Goal: Transaction & Acquisition: Book appointment/travel/reservation

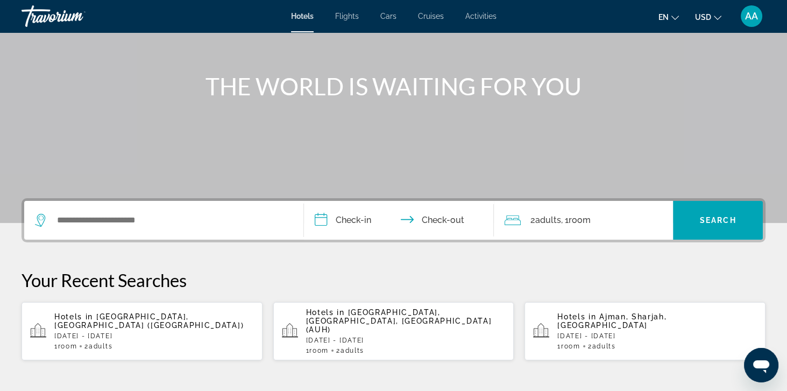
scroll to position [105, 0]
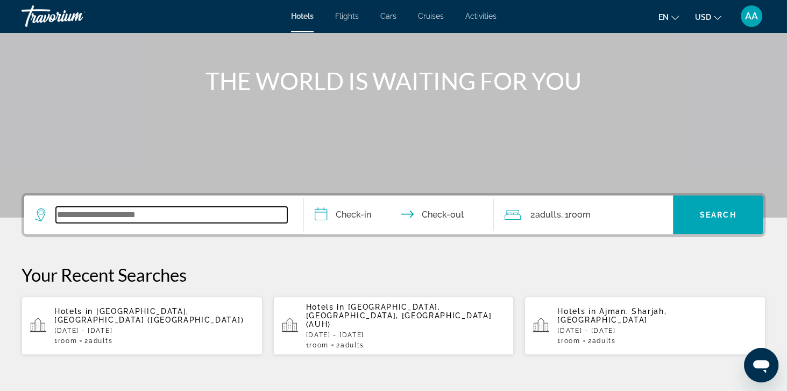
click at [57, 212] on input "Search widget" at bounding box center [171, 215] width 231 height 16
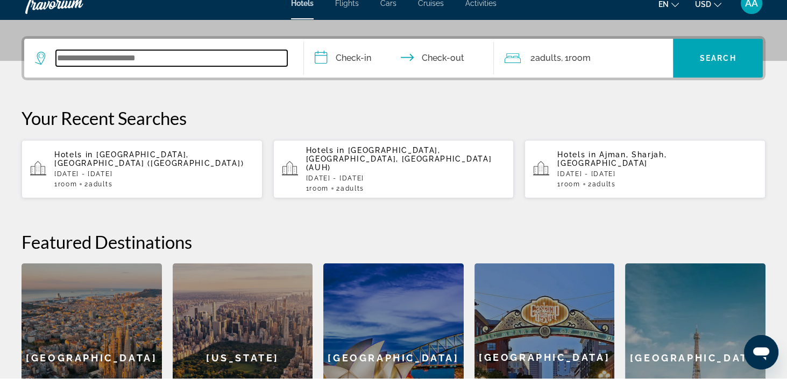
scroll to position [263, 0]
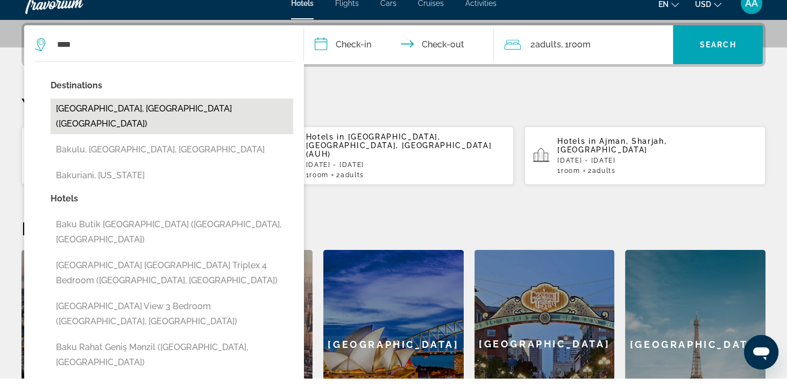
click at [57, 118] on button "[GEOGRAPHIC_DATA], [GEOGRAPHIC_DATA] ([GEOGRAPHIC_DATA])" at bounding box center [172, 129] width 243 height 36
type input "**********"
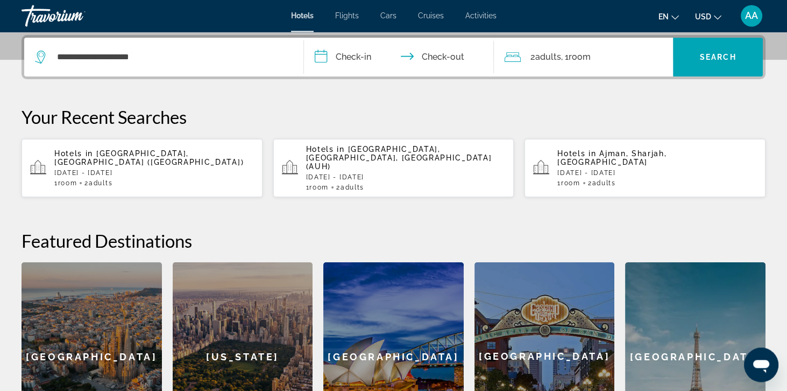
click at [344, 57] on input "**********" at bounding box center [401, 59] width 194 height 42
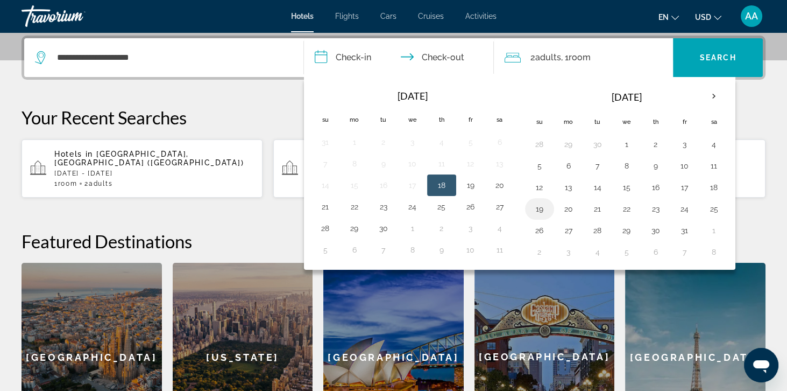
click at [544, 210] on button "19" at bounding box center [539, 208] width 17 height 15
click at [648, 212] on button "23" at bounding box center [655, 208] width 17 height 15
type input "**********"
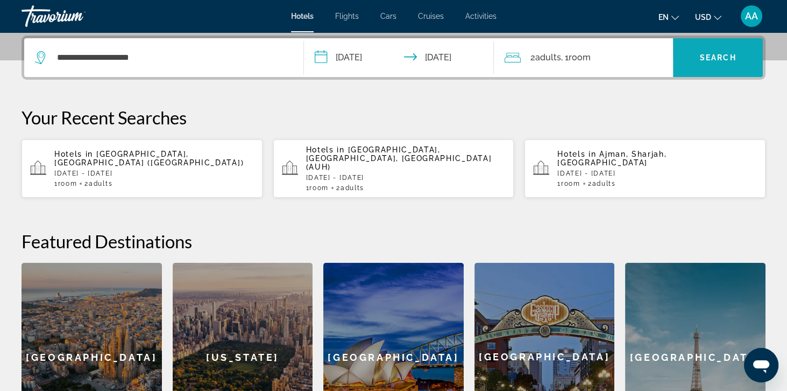
click at [728, 62] on span "Search widget" at bounding box center [718, 58] width 90 height 26
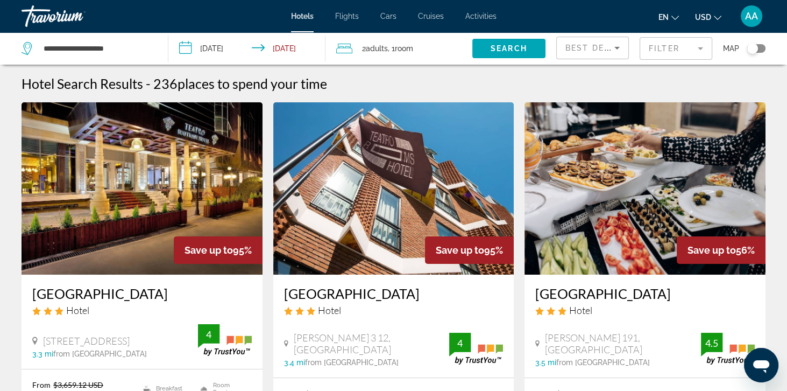
click at [671, 51] on mat-form-field "Filter" at bounding box center [676, 48] width 73 height 23
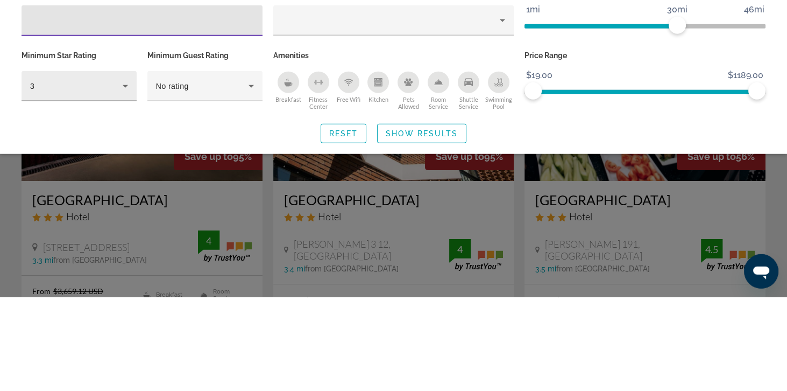
click at [57, 180] on div "3" at bounding box center [76, 179] width 93 height 13
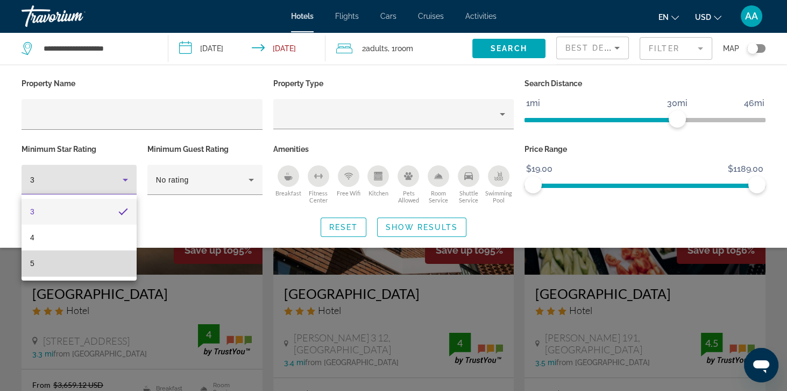
click at [84, 269] on mat-option "5" at bounding box center [79, 263] width 115 height 26
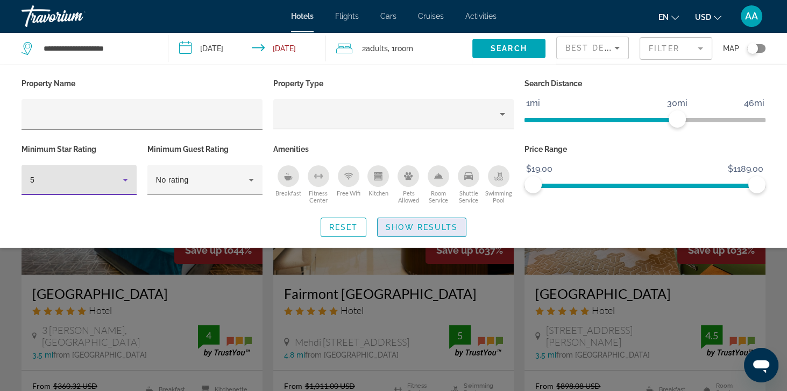
click at [453, 226] on span "Show Results" at bounding box center [422, 227] width 72 height 9
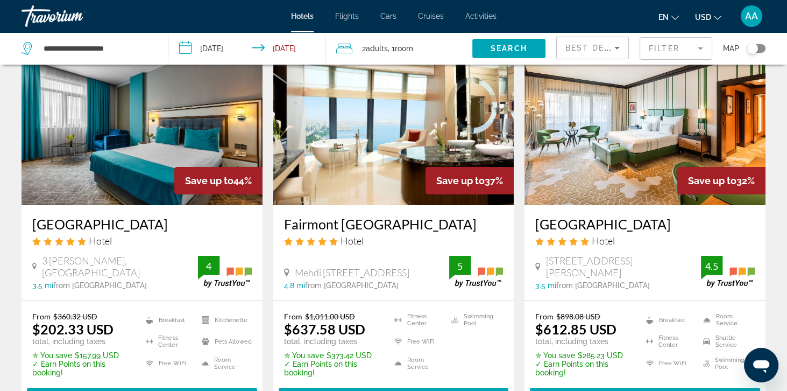
scroll to position [72, 0]
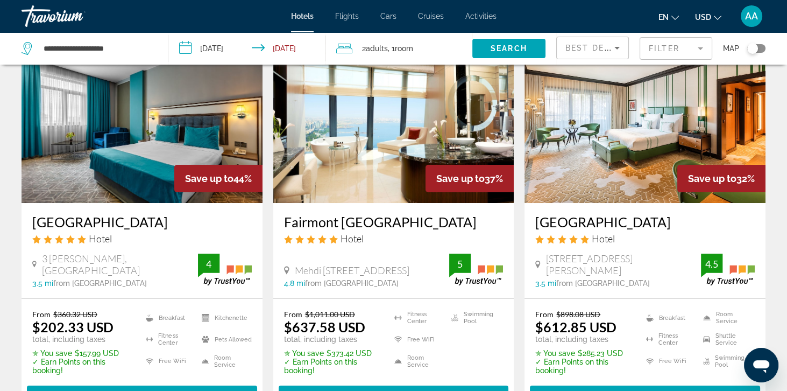
click at [463, 144] on img "Main content" at bounding box center [393, 117] width 241 height 172
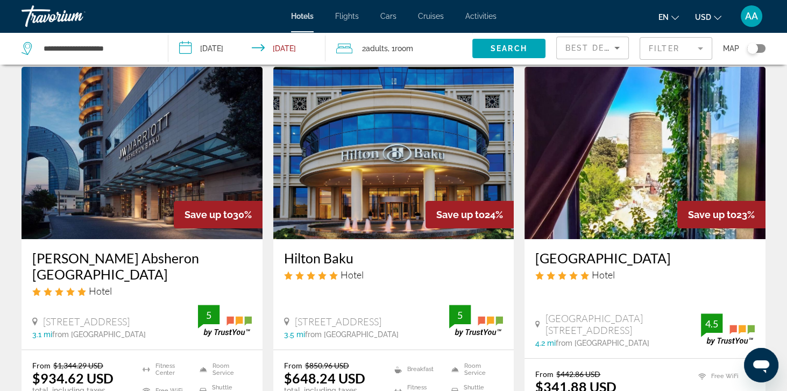
scroll to position [442, 0]
click at [445, 192] on img "Main content" at bounding box center [393, 153] width 241 height 172
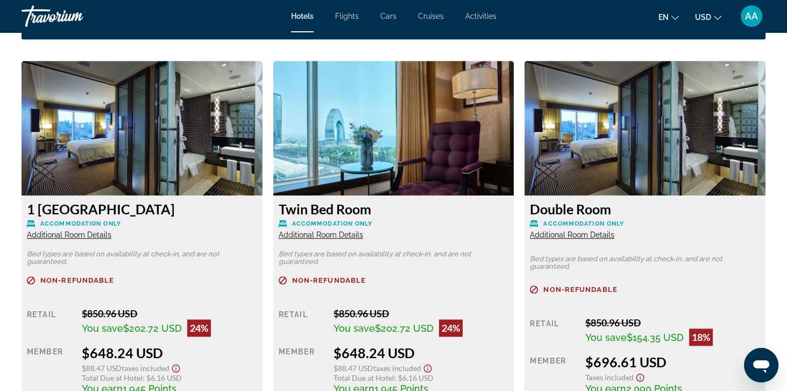
scroll to position [1458, 0]
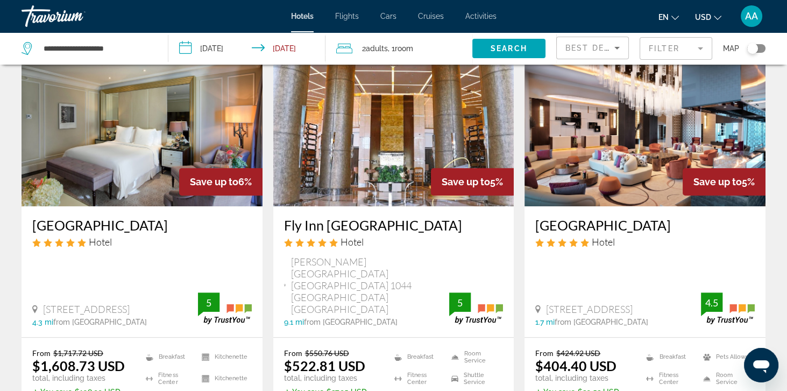
scroll to position [1313, 0]
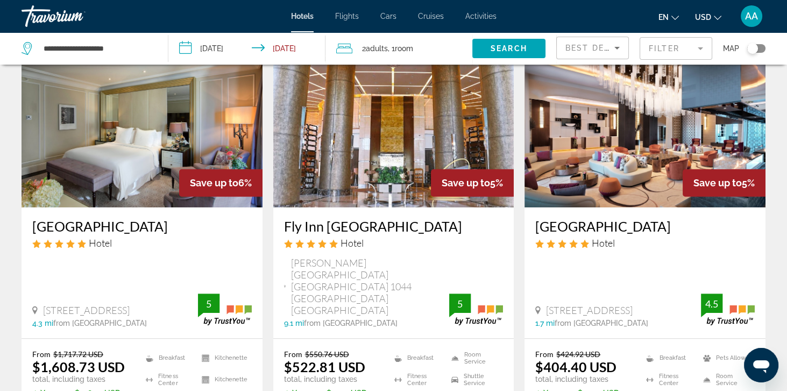
click at [654, 165] on img "Main content" at bounding box center [645, 121] width 241 height 172
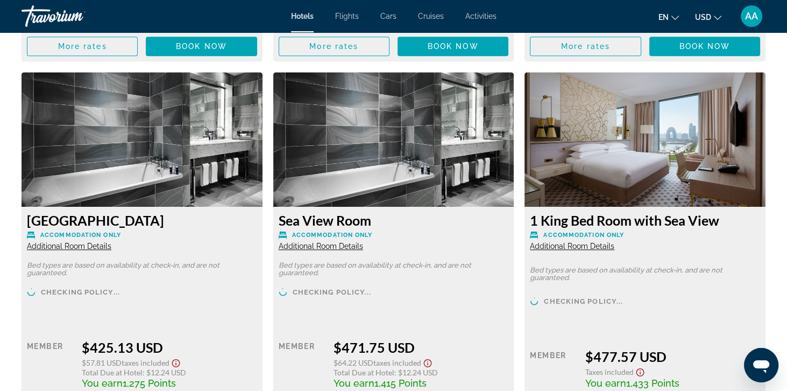
scroll to position [1823, 0]
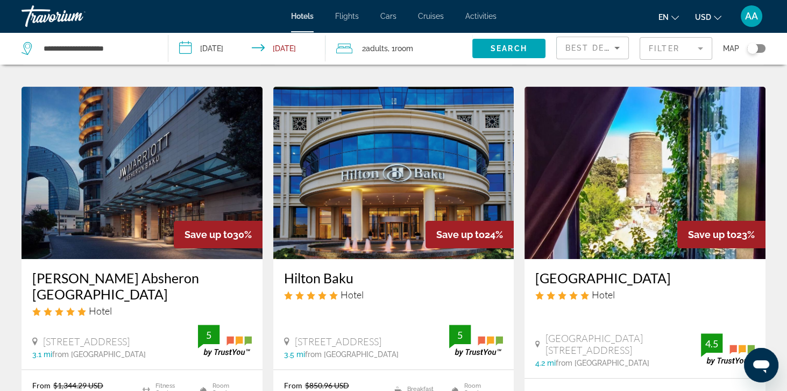
scroll to position [425, 0]
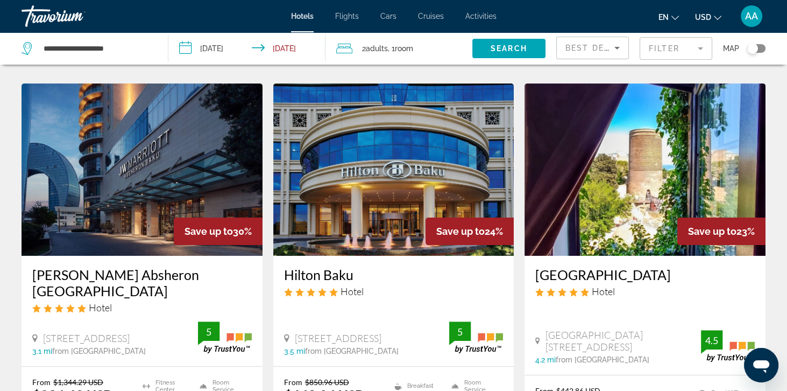
click at [672, 220] on img "Main content" at bounding box center [645, 169] width 241 height 172
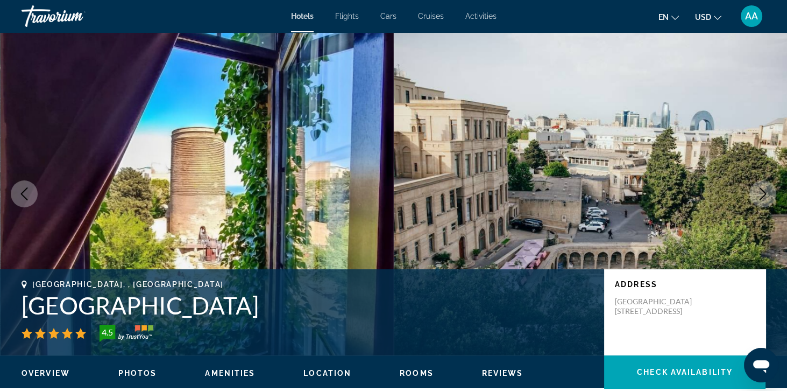
click at [762, 196] on icon "Next image" at bounding box center [763, 193] width 13 height 13
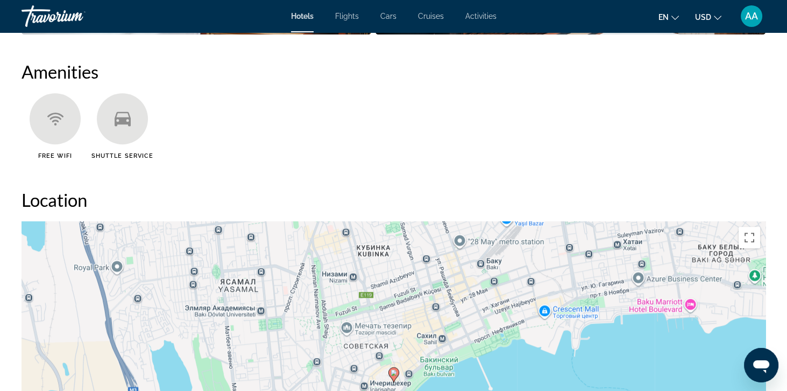
scroll to position [860, 0]
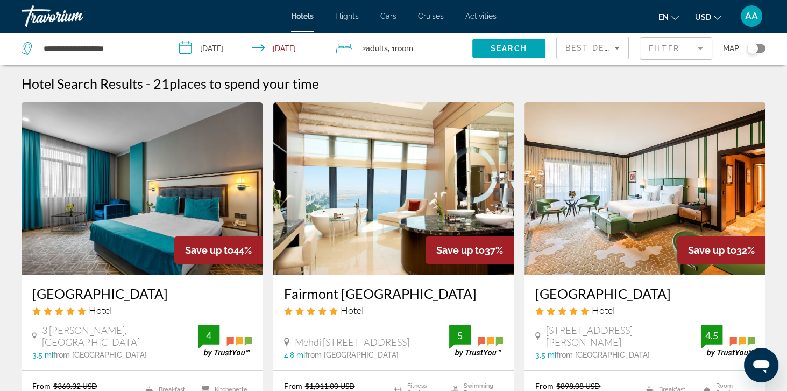
click at [335, 180] on img "Main content" at bounding box center [393, 188] width 241 height 172
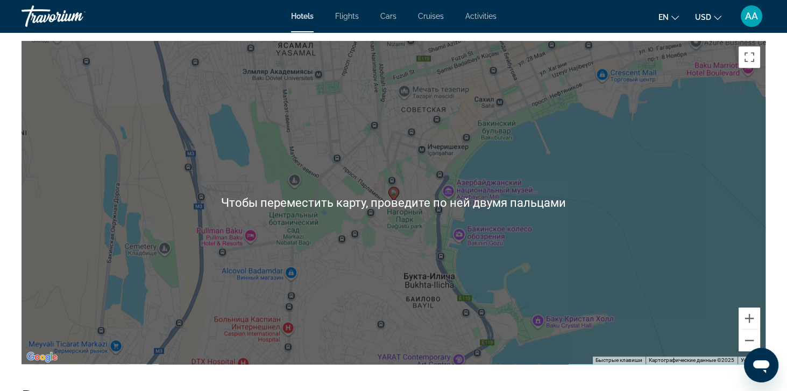
scroll to position [1036, 0]
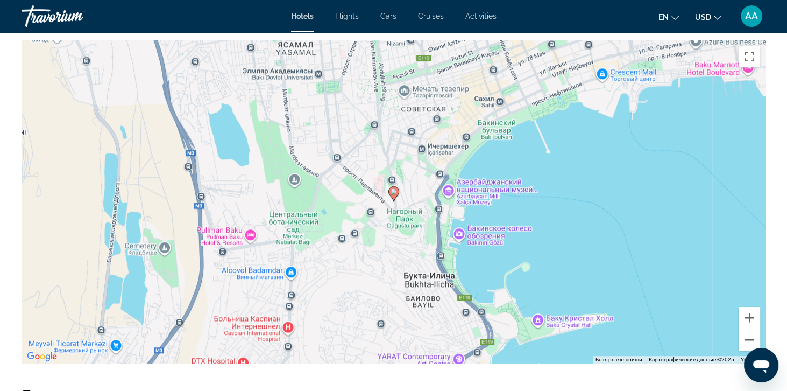
click at [756, 354] on div "Чтобы активировать перетаскивание с помощью клавиатуры, нажмите Alt + Ввод. Пос…" at bounding box center [394, 201] width 744 height 323
click at [754, 338] on button "Уменьшить" at bounding box center [750, 340] width 22 height 22
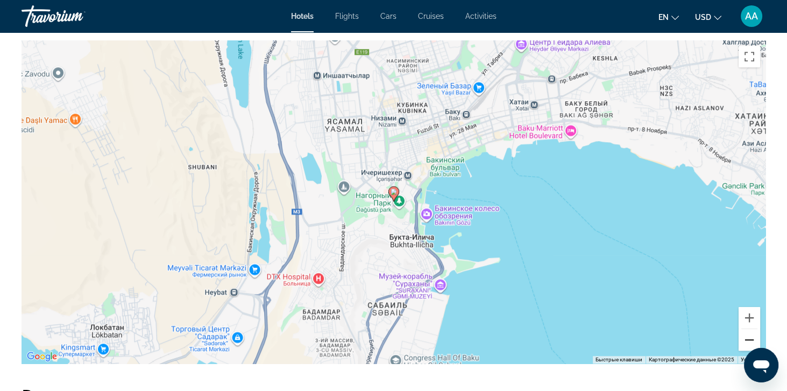
click at [754, 338] on button "Уменьшить" at bounding box center [750, 340] width 22 height 22
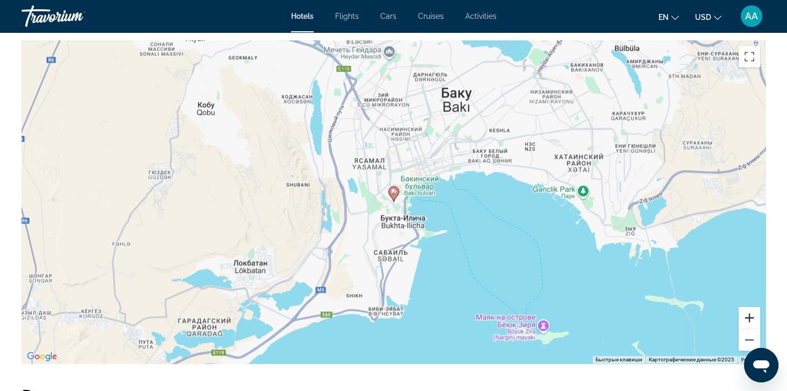
click at [755, 308] on button "Увеличить" at bounding box center [750, 318] width 22 height 22
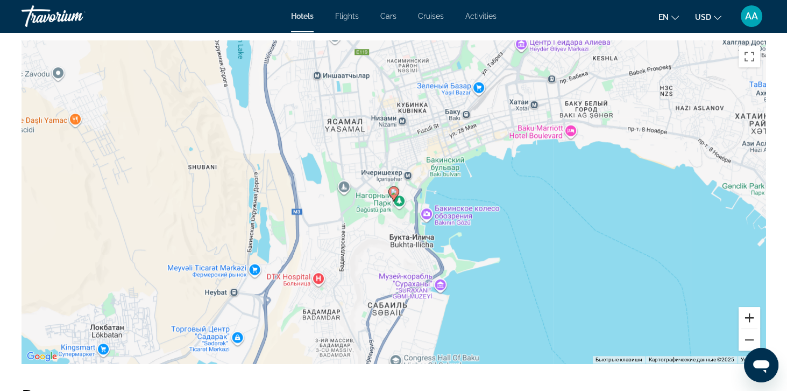
click at [755, 308] on button "Увеличить" at bounding box center [750, 318] width 22 height 22
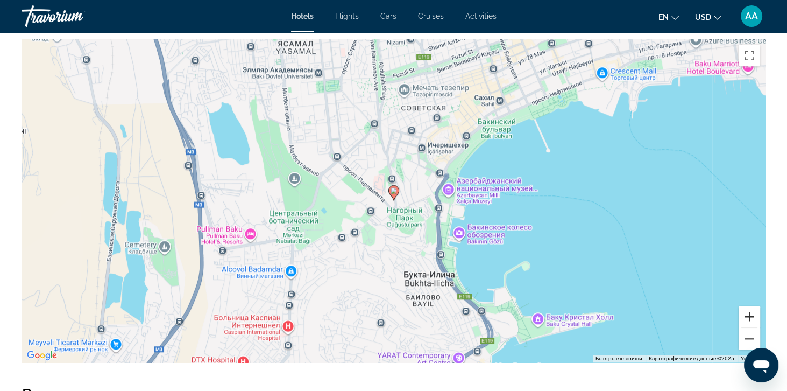
scroll to position [1037, 0]
click at [750, 343] on button "Уменьшить" at bounding box center [750, 338] width 22 height 22
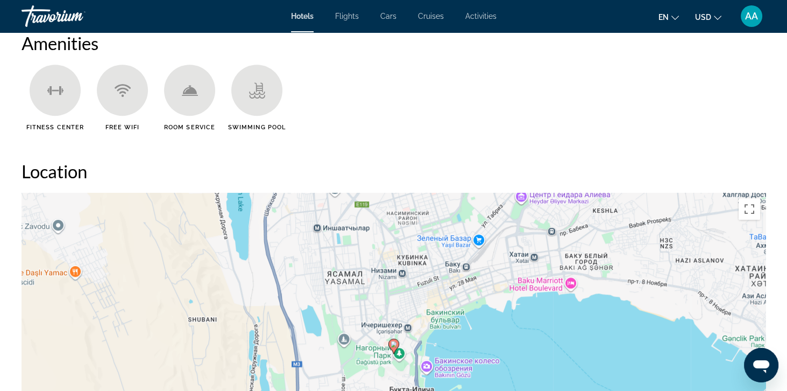
scroll to position [874, 0]
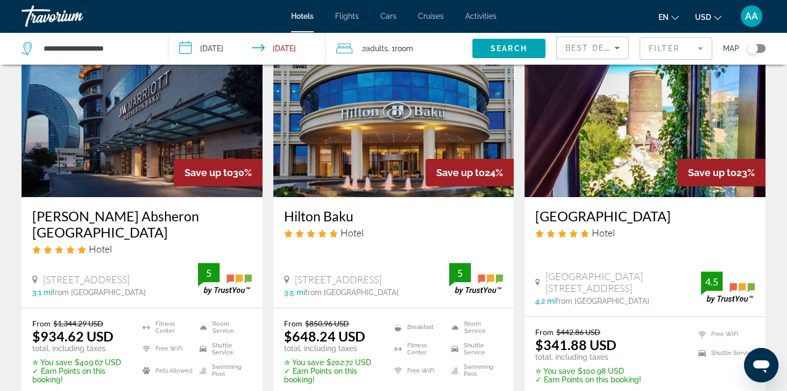
scroll to position [484, 0]
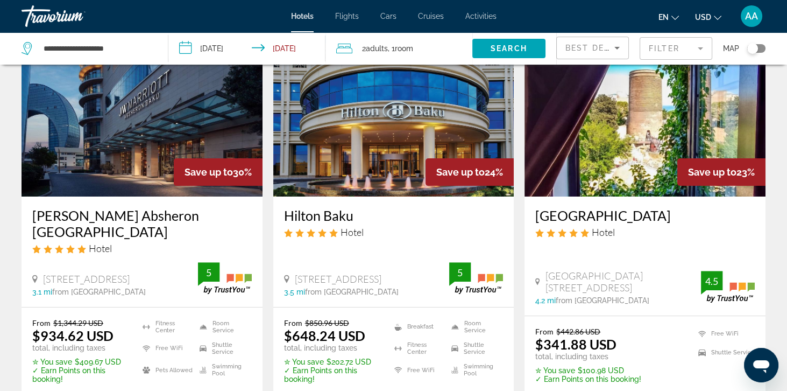
click at [313, 173] on img "Main content" at bounding box center [393, 110] width 241 height 172
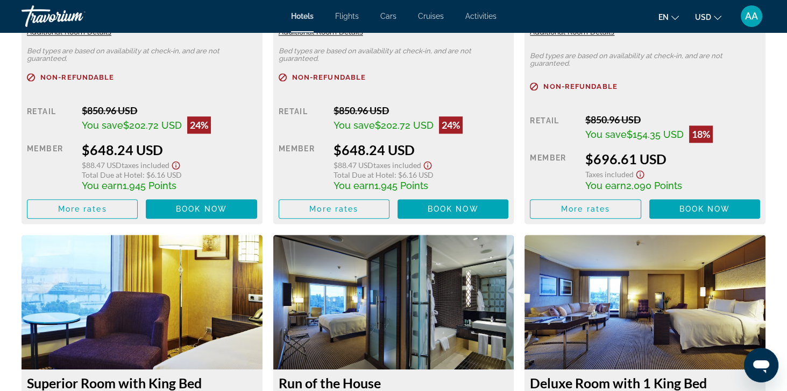
scroll to position [1666, 0]
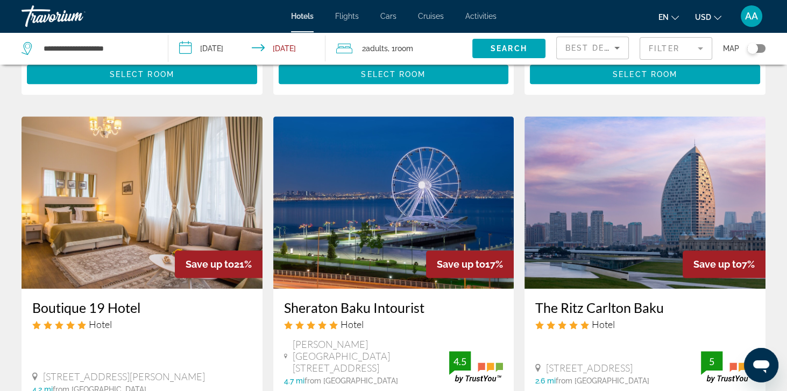
scroll to position [813, 0]
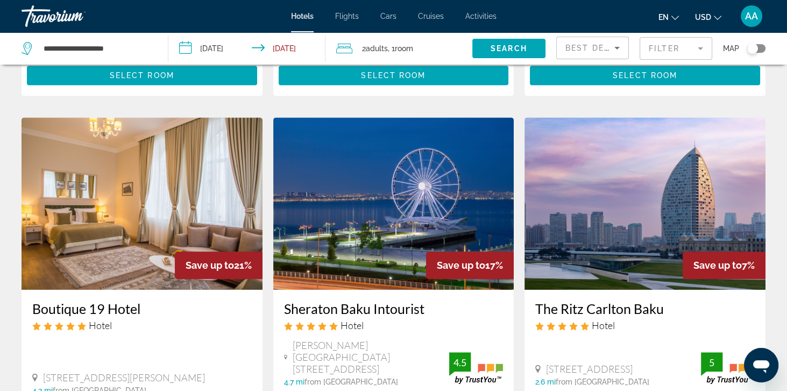
click at [321, 222] on img "Main content" at bounding box center [393, 203] width 241 height 172
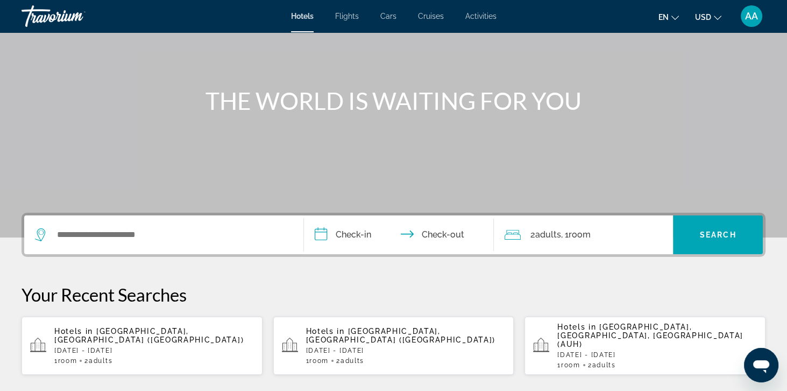
scroll to position [91, 0]
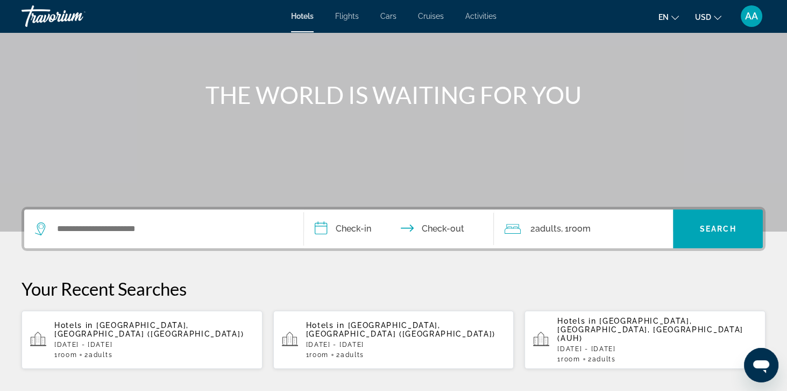
click at [90, 351] on span "2 Adult Adults" at bounding box center [98, 355] width 28 height 8
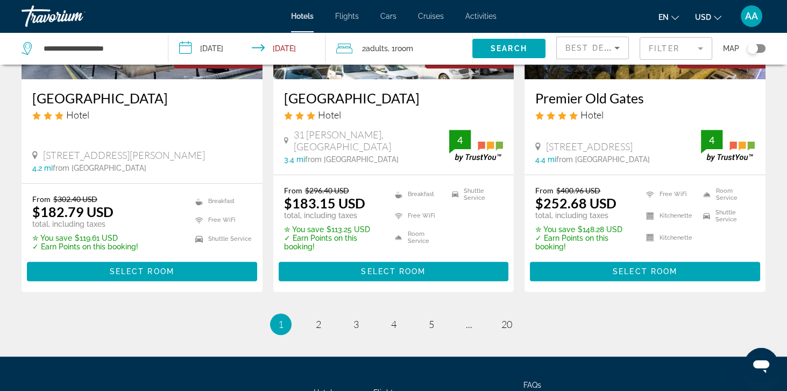
scroll to position [1456, 0]
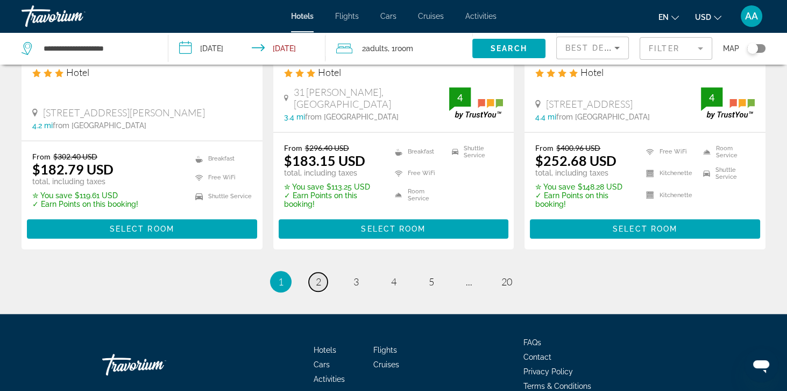
click at [315, 284] on link "page 2" at bounding box center [318, 281] width 19 height 19
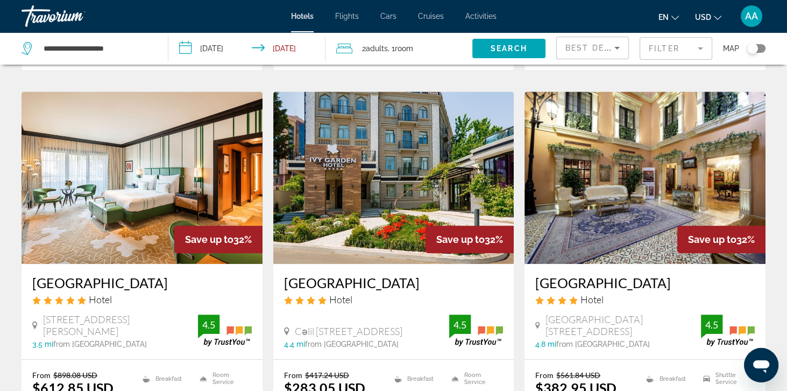
scroll to position [1238, 0]
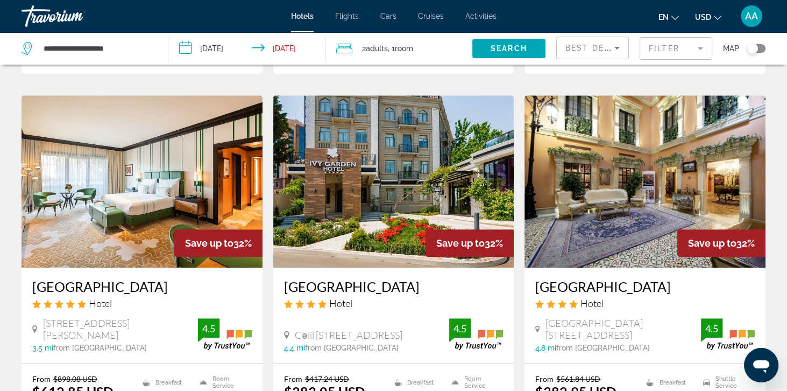
click at [308, 202] on img "Main content" at bounding box center [393, 181] width 241 height 172
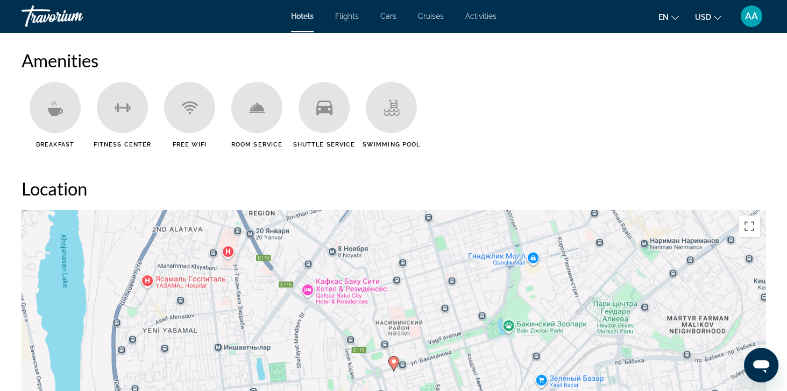
scroll to position [841, 0]
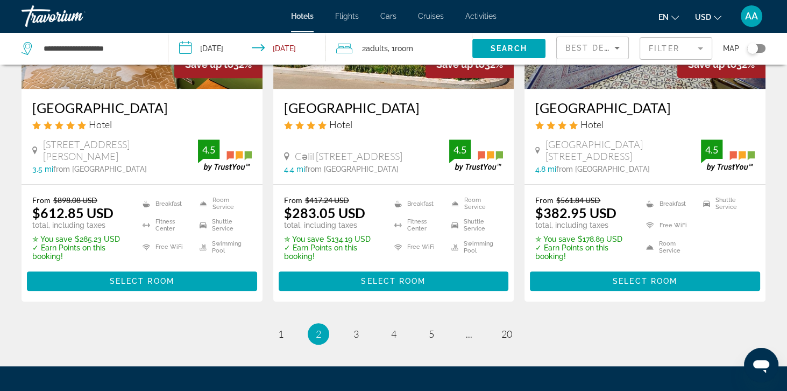
scroll to position [1445, 0]
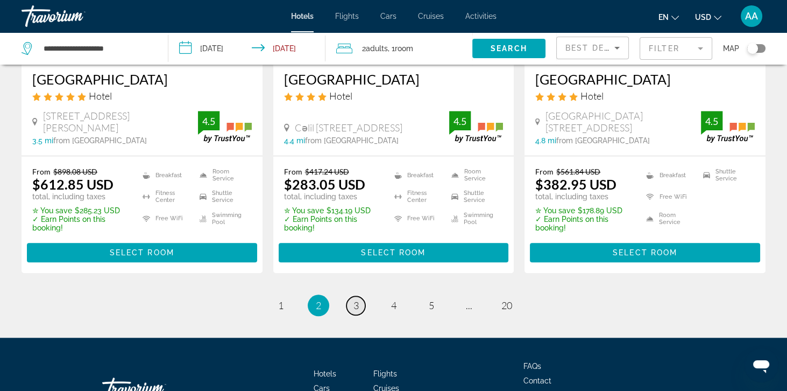
click at [354, 299] on span "3" at bounding box center [356, 305] width 5 height 12
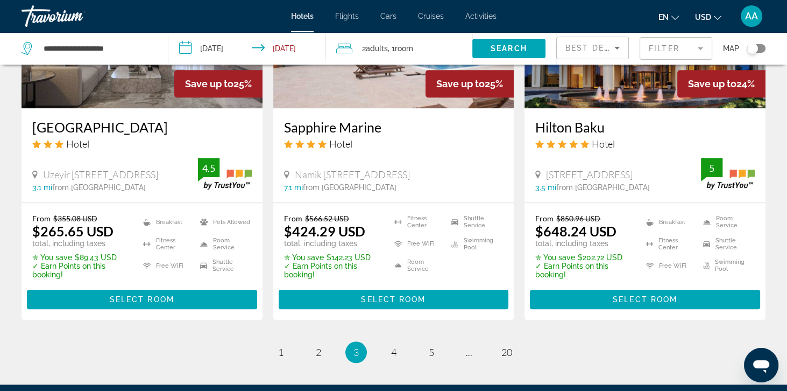
scroll to position [1406, 0]
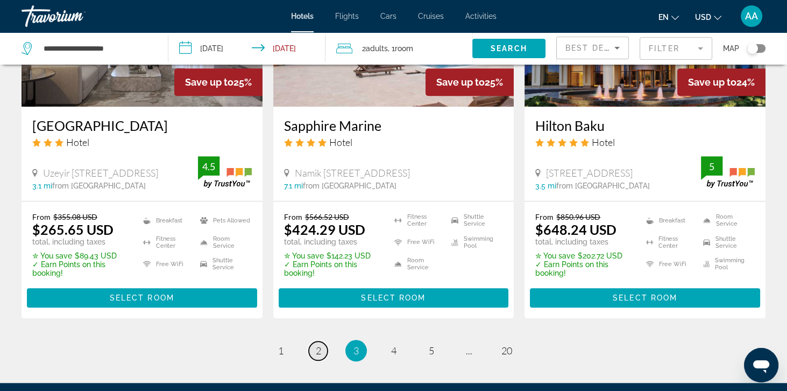
click at [315, 341] on link "page 2" at bounding box center [318, 350] width 19 height 19
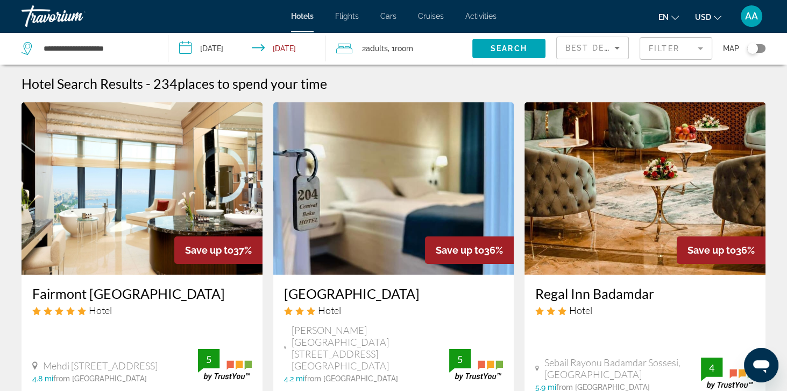
click at [666, 43] on mat-form-field "Filter" at bounding box center [676, 48] width 73 height 23
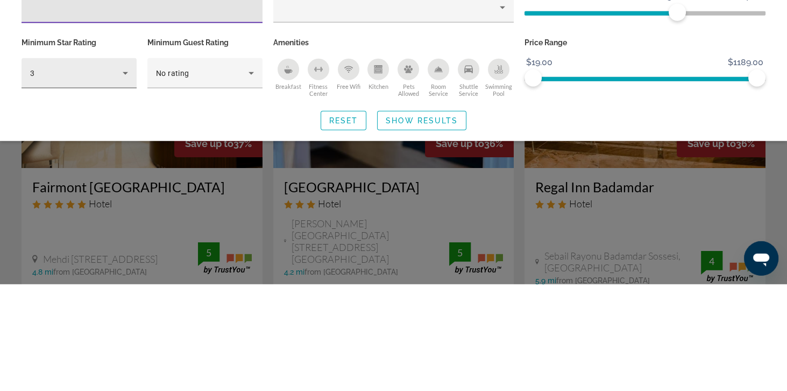
click at [31, 182] on span "3" at bounding box center [32, 179] width 4 height 9
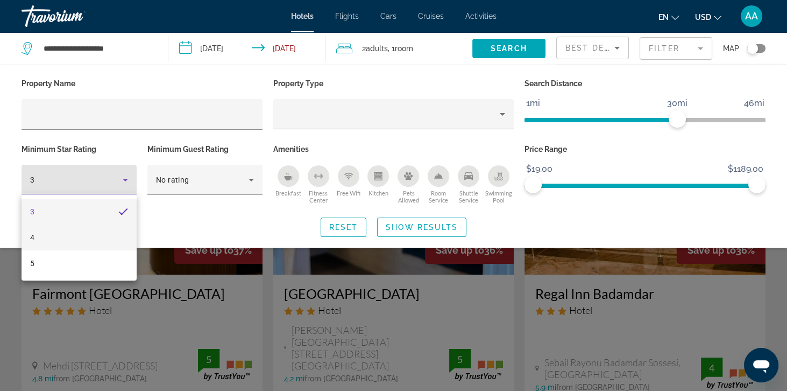
click at [34, 241] on mat-option "4" at bounding box center [79, 237] width 115 height 26
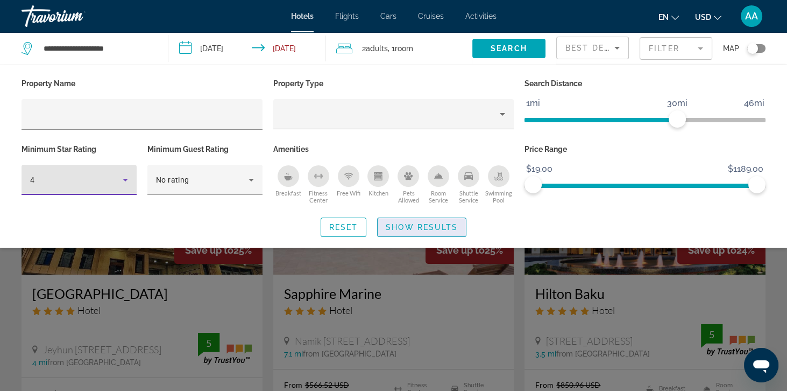
click at [395, 222] on span "Search widget" at bounding box center [422, 227] width 88 height 26
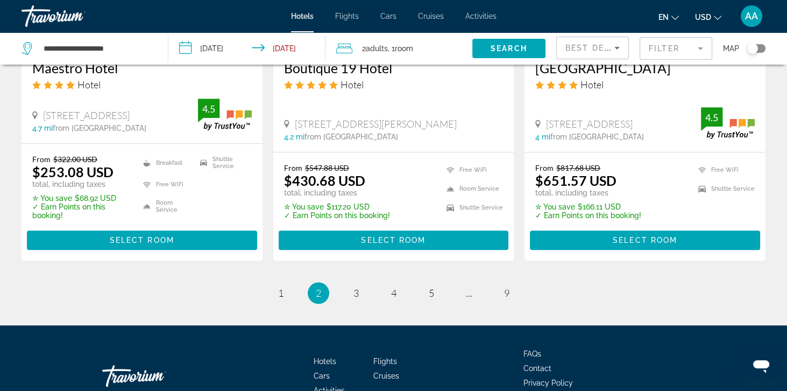
scroll to position [1447, 0]
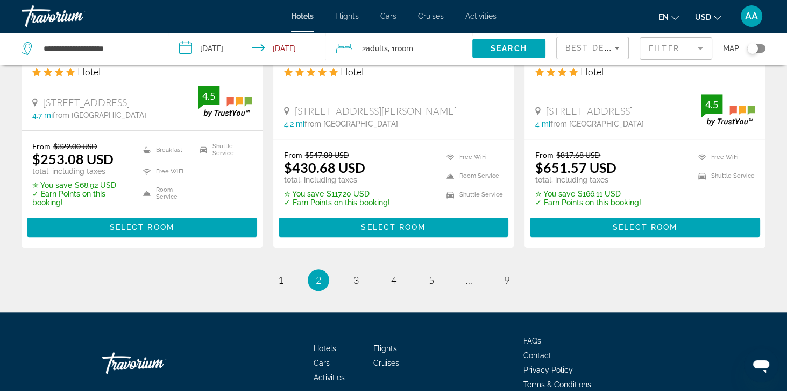
click at [271, 280] on li "page 1" at bounding box center [281, 280] width 22 height 22
click at [280, 285] on link "page 1" at bounding box center [280, 280] width 19 height 19
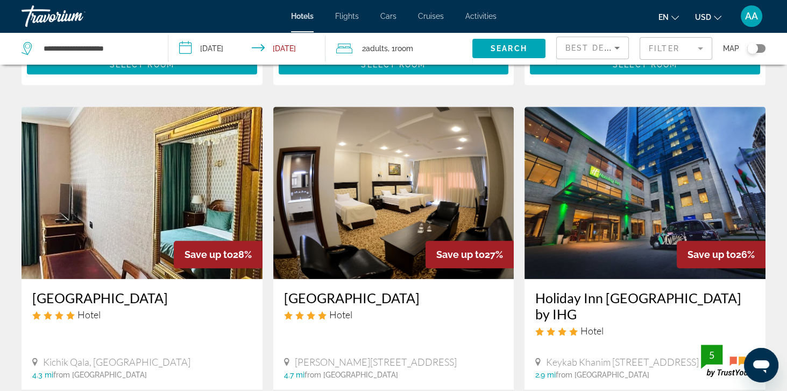
scroll to position [1457, 0]
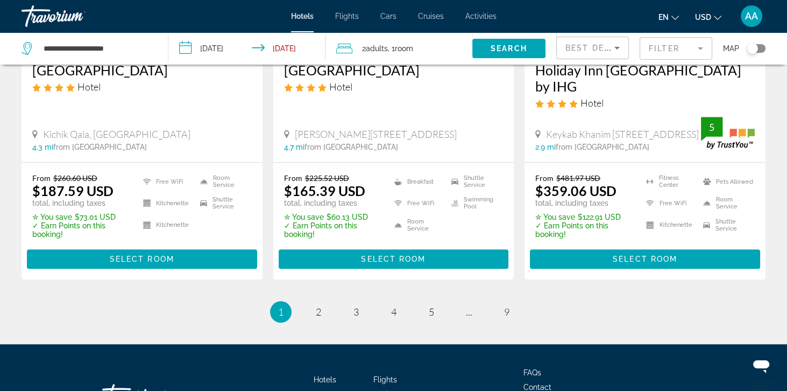
click at [312, 301] on li "page 2" at bounding box center [319, 312] width 22 height 22
click at [320, 306] on span "2" at bounding box center [318, 312] width 5 height 12
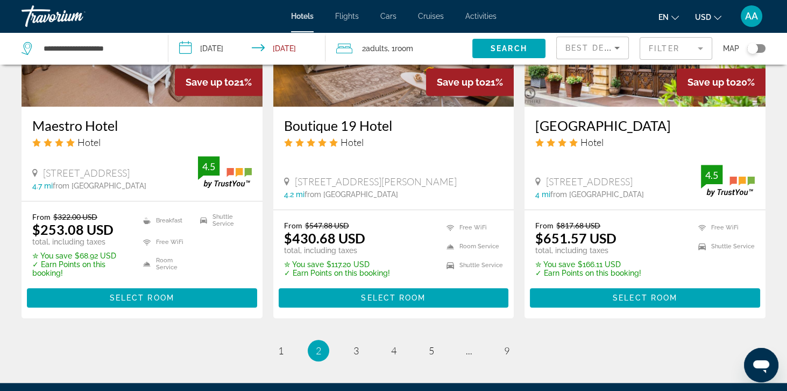
scroll to position [1378, 0]
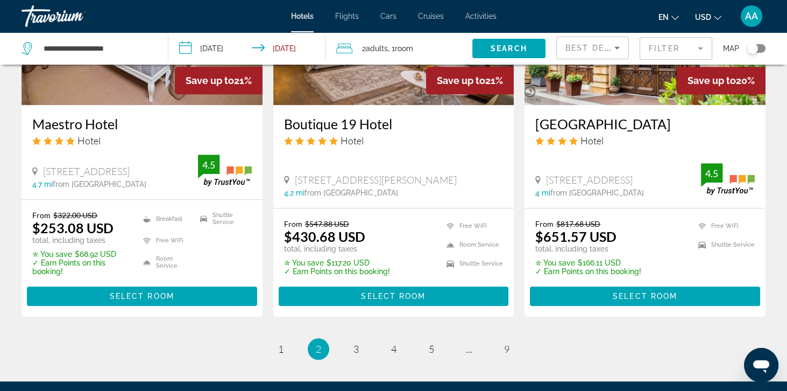
click at [347, 352] on li "page 3" at bounding box center [357, 349] width 22 height 22
click at [354, 354] on link "page 3" at bounding box center [356, 349] width 19 height 19
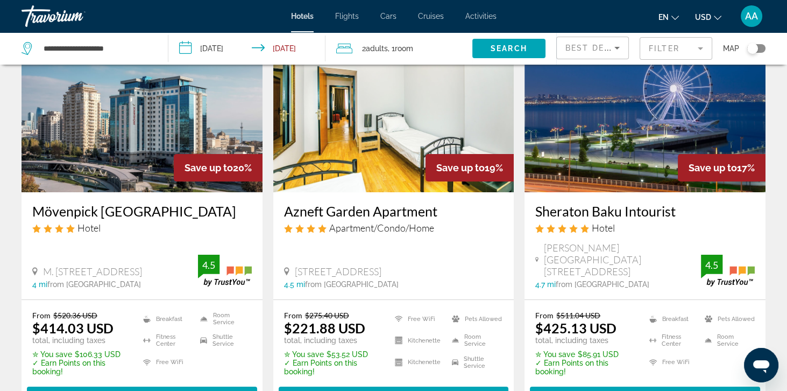
scroll to position [89, 0]
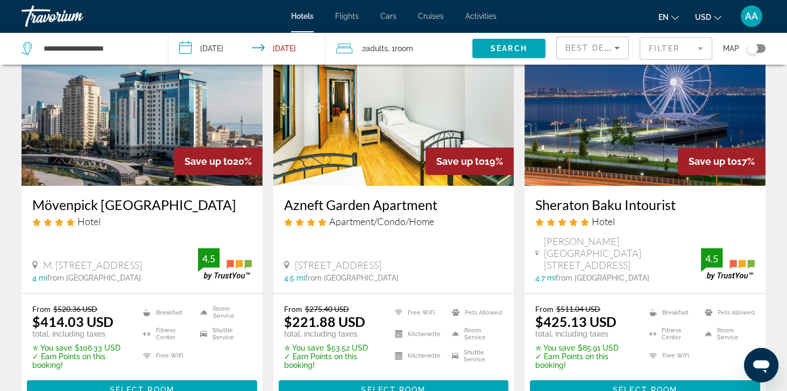
click at [33, 164] on img "Main content" at bounding box center [142, 99] width 241 height 172
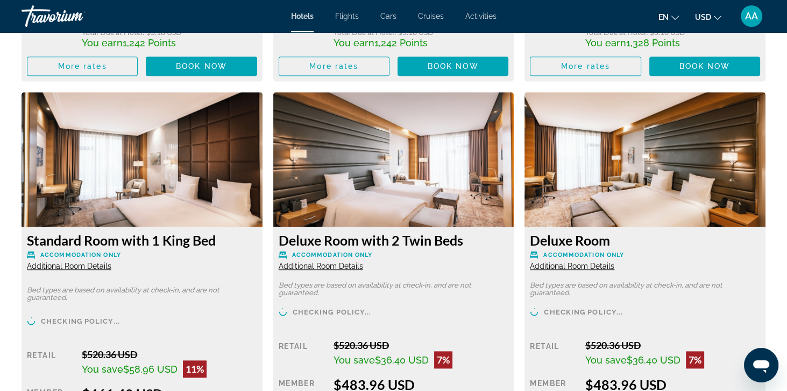
scroll to position [1471, 0]
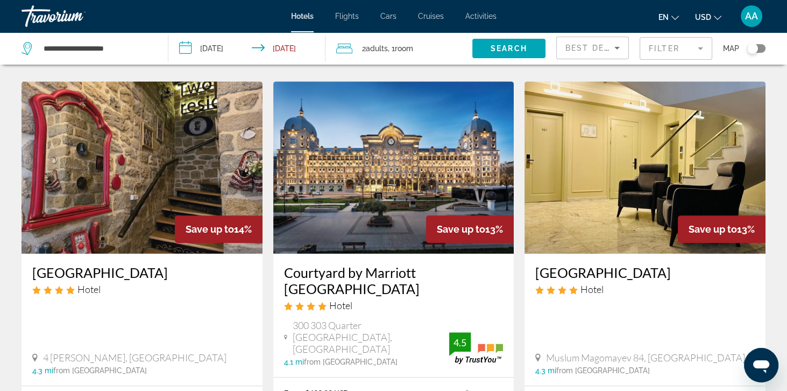
scroll to position [856, 0]
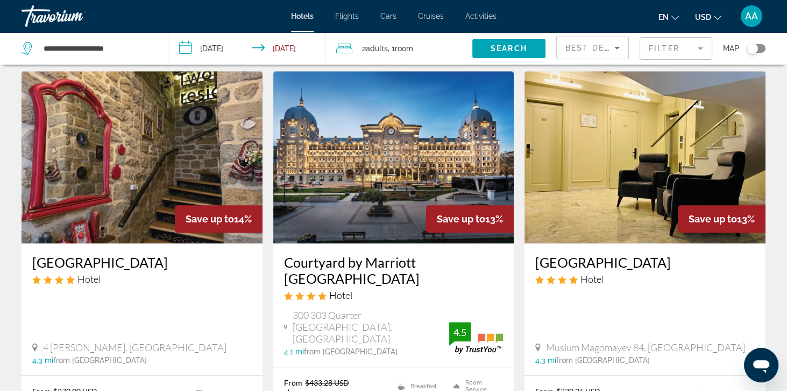
click at [325, 177] on img "Main content" at bounding box center [393, 157] width 241 height 172
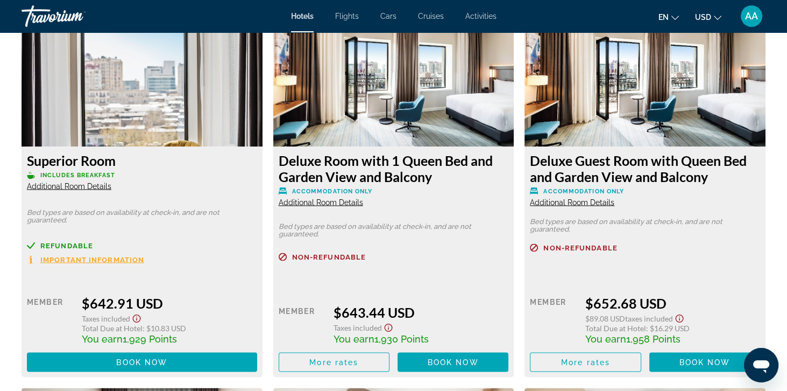
scroll to position [2639, 0]
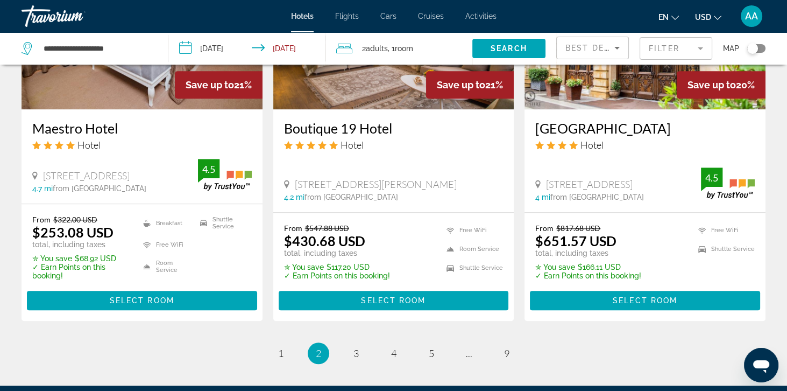
scroll to position [1377, 0]
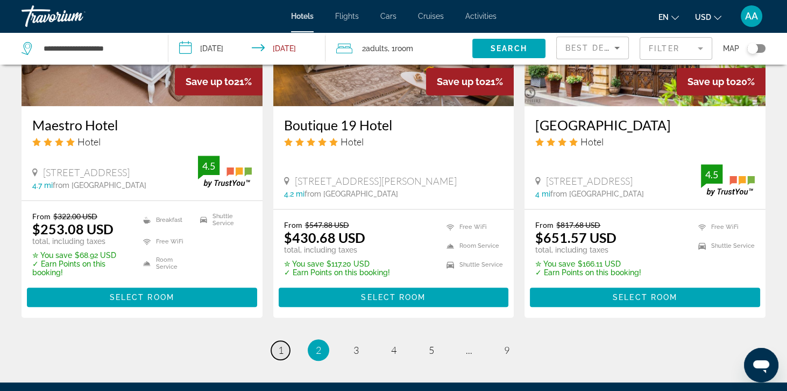
click at [279, 352] on span "1" at bounding box center [280, 350] width 5 height 12
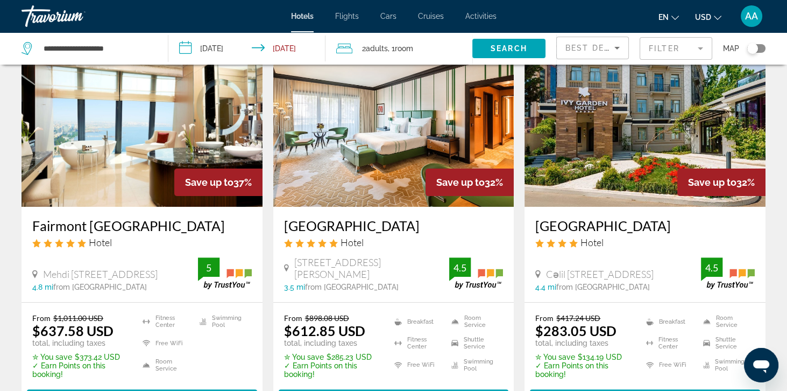
scroll to position [459, 0]
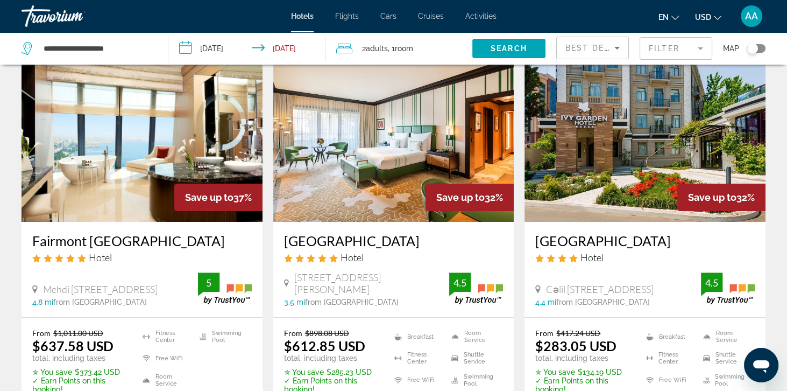
click at [66, 167] on img "Main content" at bounding box center [142, 136] width 241 height 172
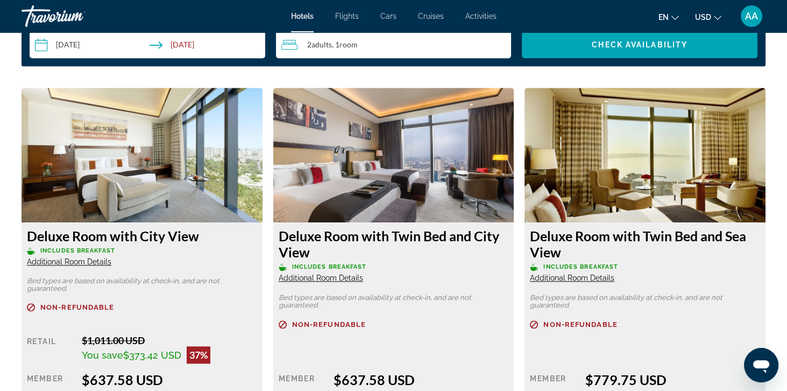
scroll to position [1430, 0]
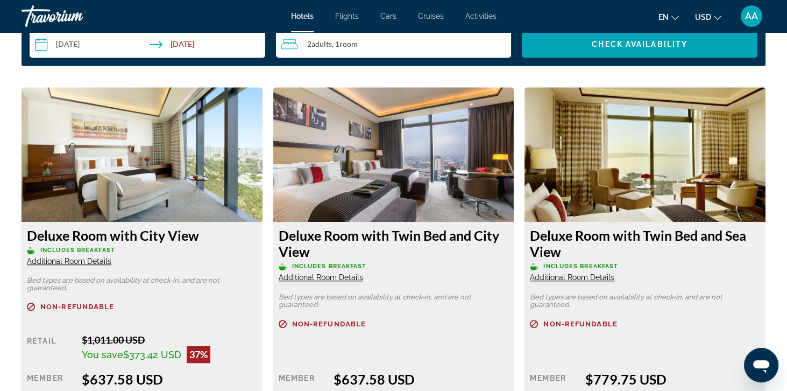
click at [57, 207] on img "Main content" at bounding box center [142, 154] width 241 height 135
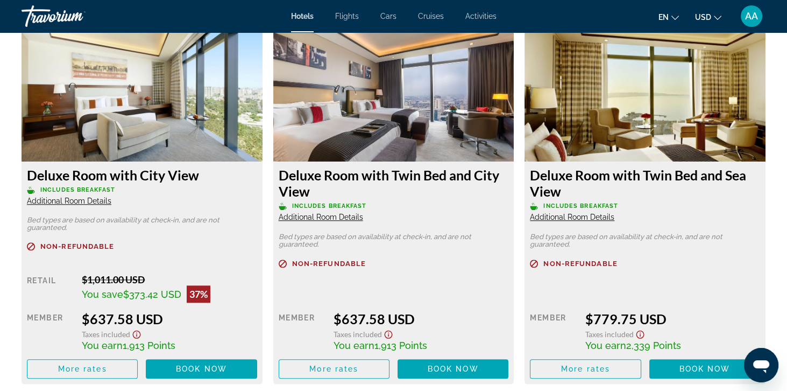
scroll to position [1490, 0]
click at [171, 368] on span "Main content" at bounding box center [201, 369] width 111 height 26
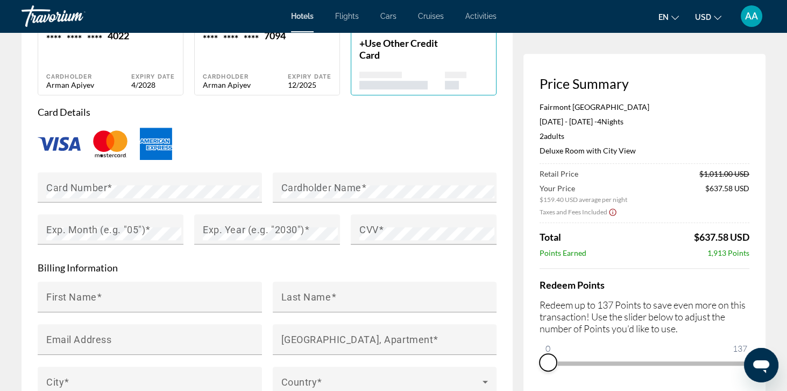
scroll to position [847, 0]
